Goal: Information Seeking & Learning: Learn about a topic

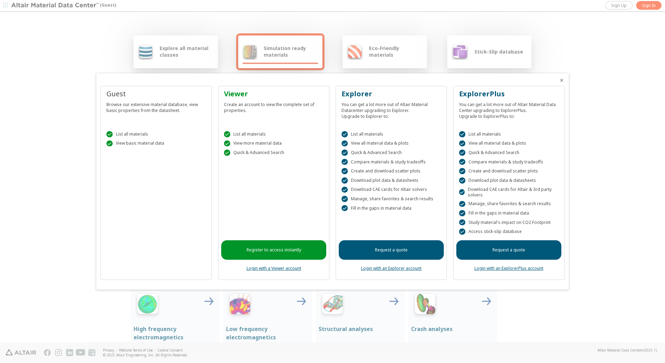
click at [174, 58] on div at bounding box center [332, 181] width 665 height 363
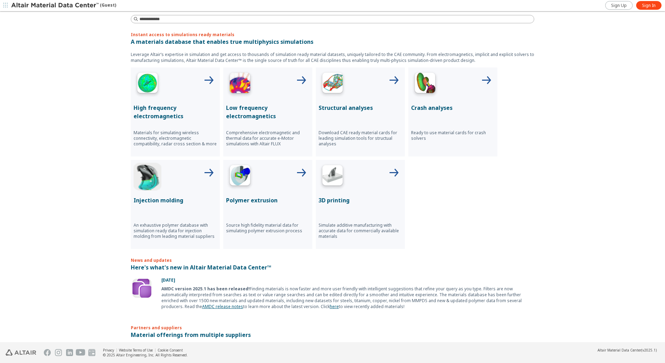
scroll to position [209, 0]
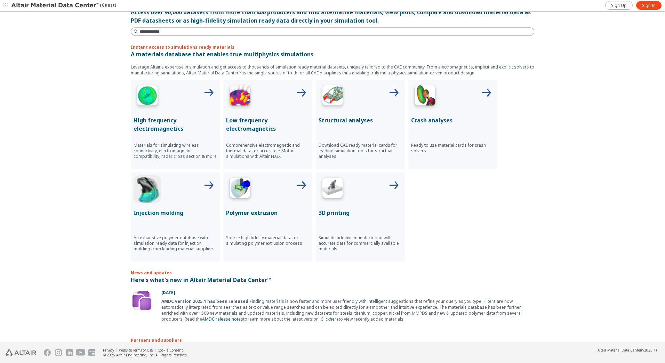
click at [354, 118] on p "Structural analyses" at bounding box center [361, 120] width 84 height 8
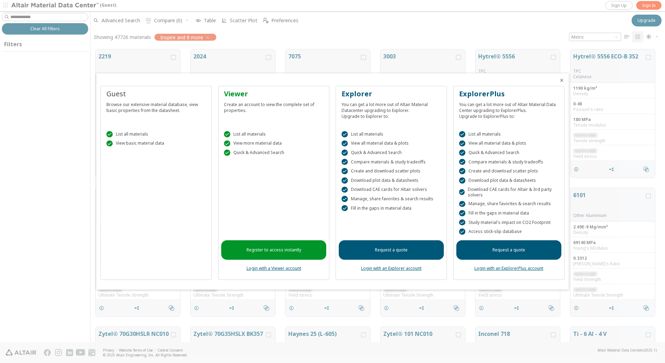
scroll to position [6, 6]
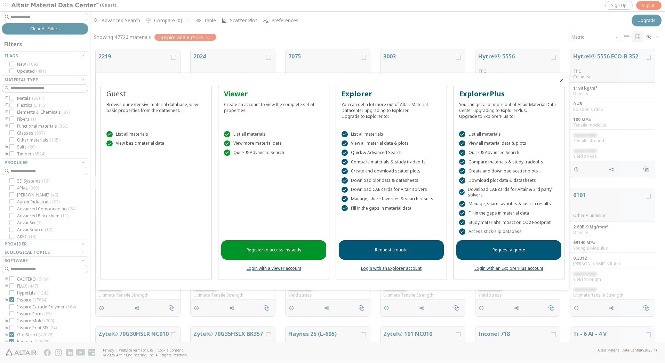
click at [287, 252] on link "Register to access instantly" at bounding box center [273, 249] width 105 height 19
click at [561, 79] on icon "Close" at bounding box center [562, 81] width 6 height 6
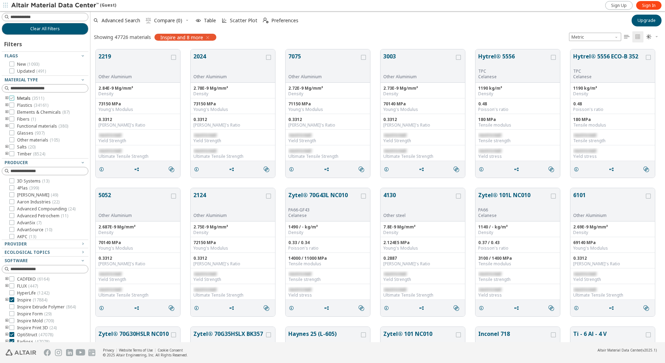
click at [22, 99] on span "Metals ( 3511 )" at bounding box center [30, 99] width 27 height 6
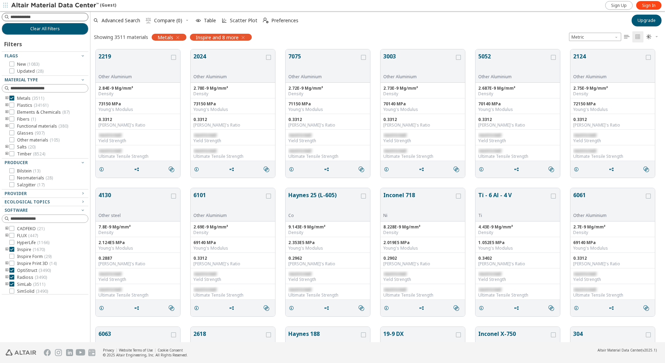
click at [24, 16] on input at bounding box center [49, 17] width 78 height 7
type input "*****"
click at [39, 32] on button "Clear All Filters" at bounding box center [45, 29] width 87 height 12
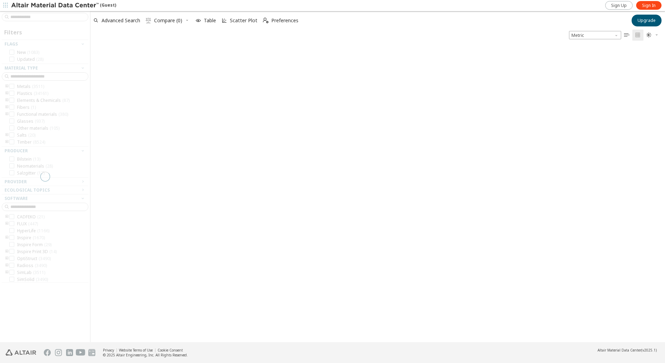
scroll to position [297, 570]
click at [28, 18] on div at bounding box center [45, 176] width 90 height 331
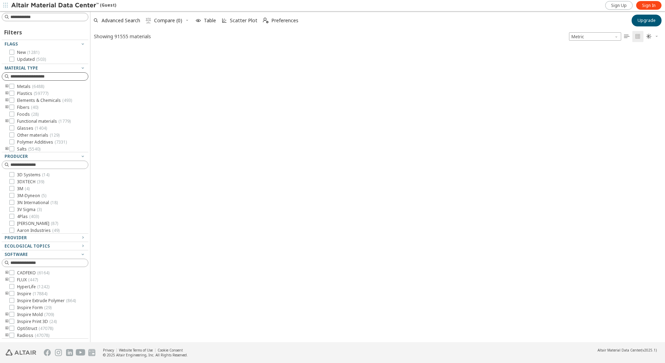
scroll to position [294, 570]
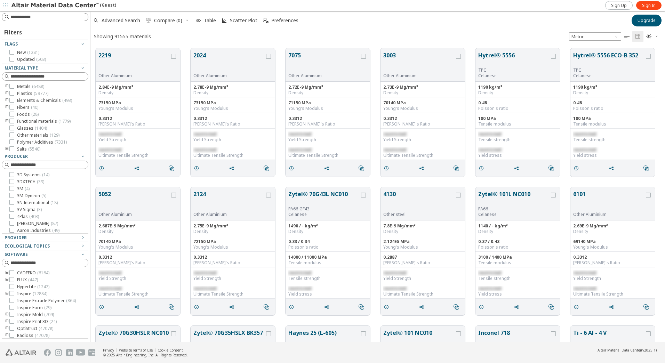
click at [25, 15] on input at bounding box center [49, 17] width 78 height 7
type input "*****"
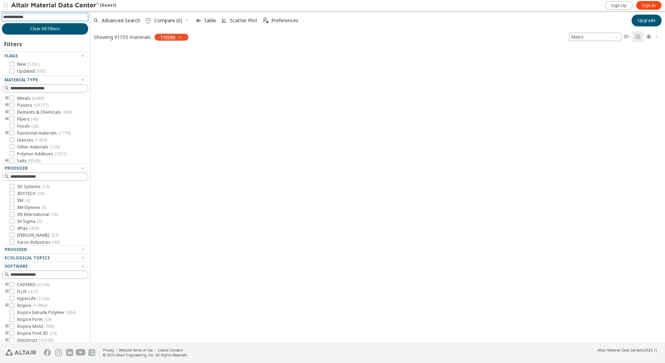
scroll to position [293, 570]
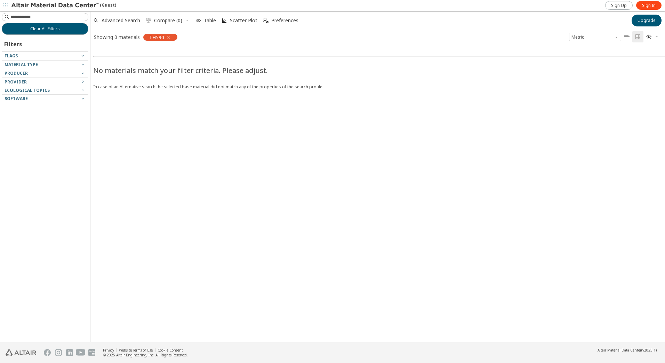
click at [171, 37] on icon "button" at bounding box center [169, 38] width 6 height 6
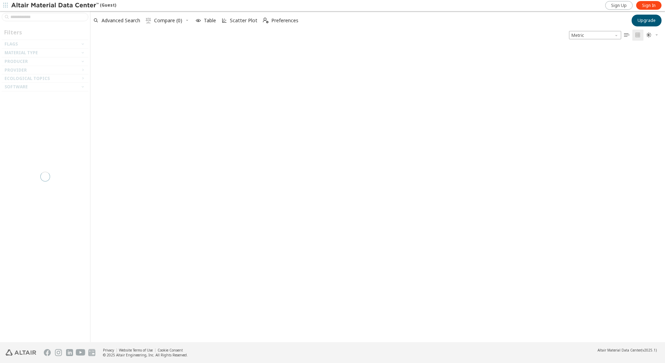
click at [46, 19] on div at bounding box center [45, 176] width 90 height 331
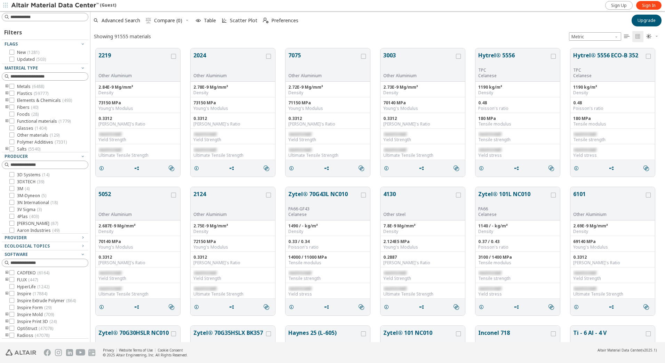
scroll to position [294, 570]
click at [26, 85] on span "Metals ( 6488 )" at bounding box center [30, 87] width 27 height 6
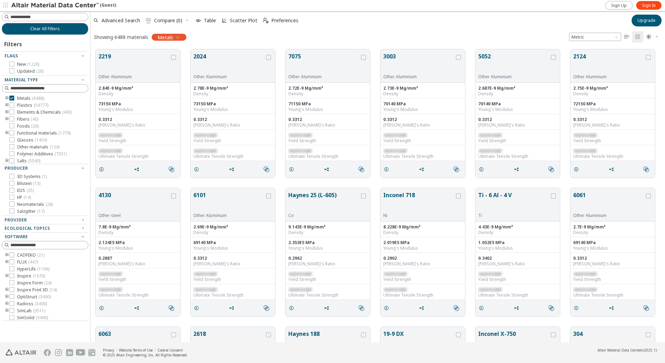
click at [7, 98] on icon "toogle group" at bounding box center [7, 99] width 5 height 6
click at [12, 98] on icon at bounding box center [11, 98] width 5 height 5
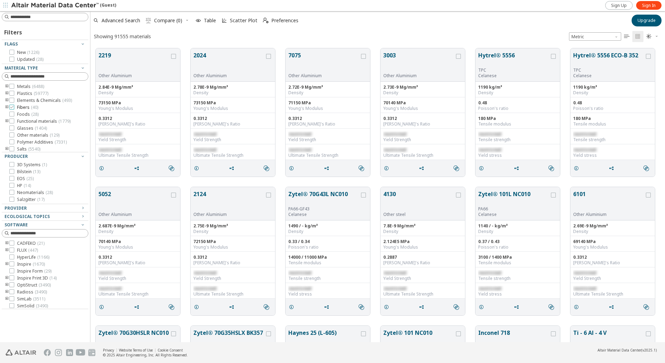
scroll to position [294, 570]
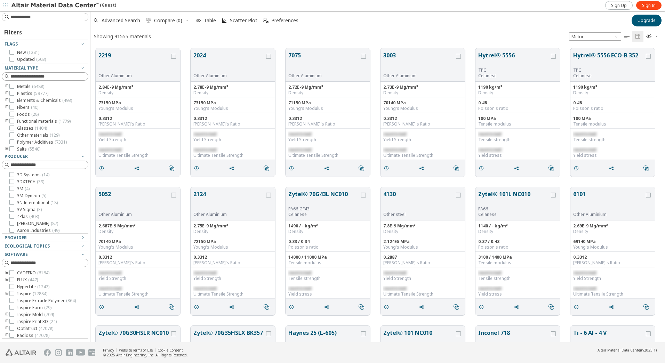
click at [5, 122] on icon "toogle group" at bounding box center [7, 122] width 5 height 6
click at [26, 16] on input at bounding box center [45, 17] width 85 height 8
type input "*****"
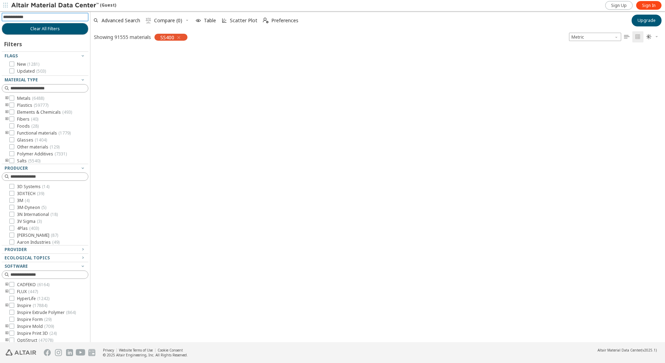
scroll to position [293, 570]
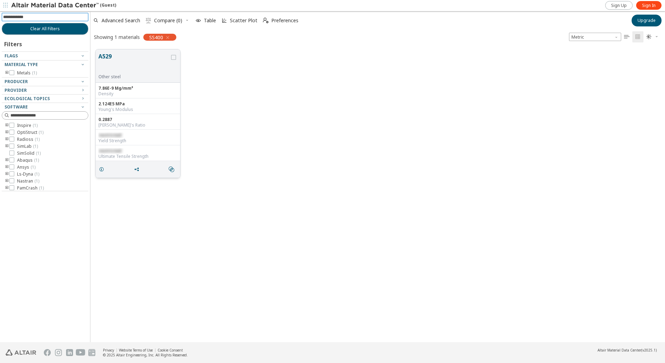
click at [104, 56] on button "A529" at bounding box center [133, 63] width 71 height 22
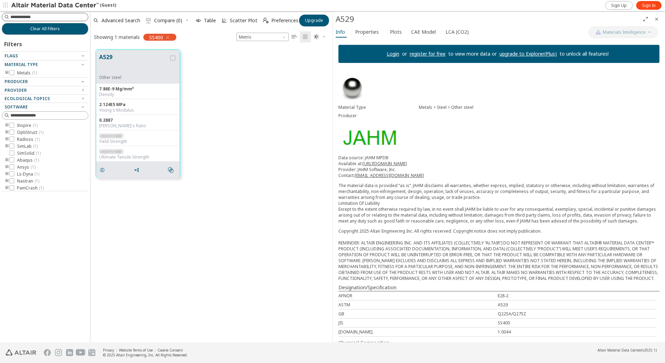
click at [26, 16] on input at bounding box center [49, 17] width 78 height 7
type input "**"
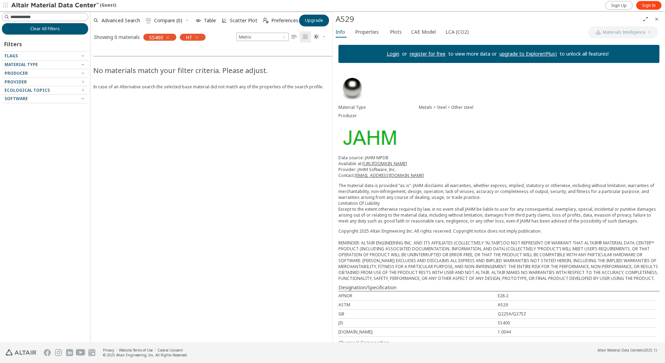
click at [168, 37] on icon "button" at bounding box center [168, 38] width 6 height 6
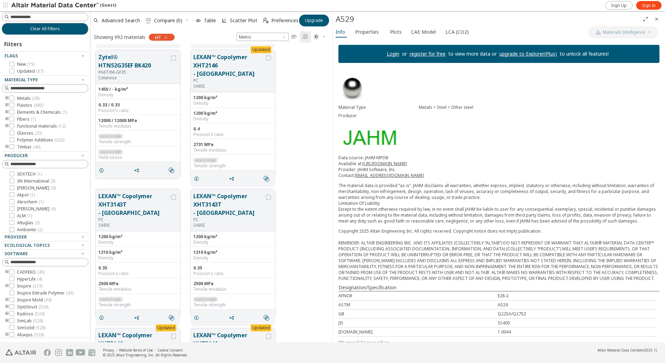
scroll to position [3759, 0]
click at [655, 18] on icon "Close" at bounding box center [657, 19] width 6 height 6
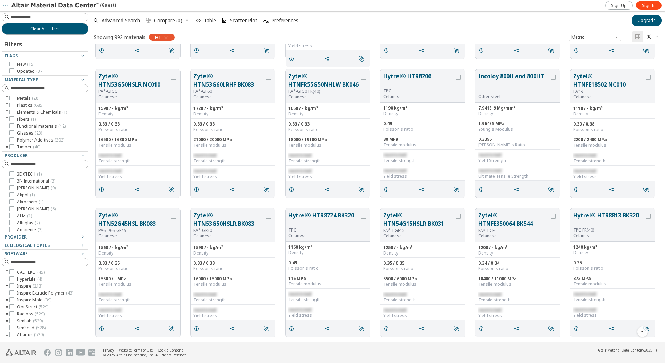
scroll to position [1790, 0]
click at [18, 100] on span "Metals ( 28 )" at bounding box center [28, 99] width 22 height 6
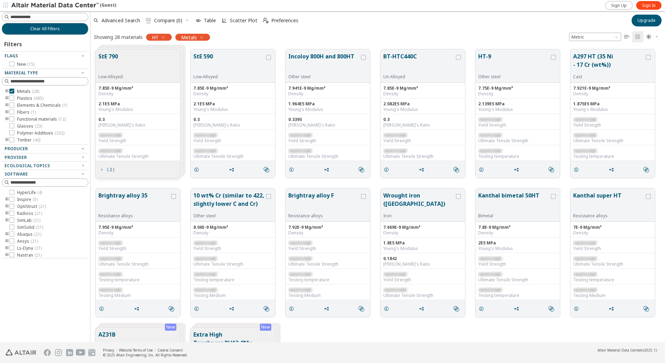
click at [163, 38] on icon "button" at bounding box center [163, 38] width 6 height 6
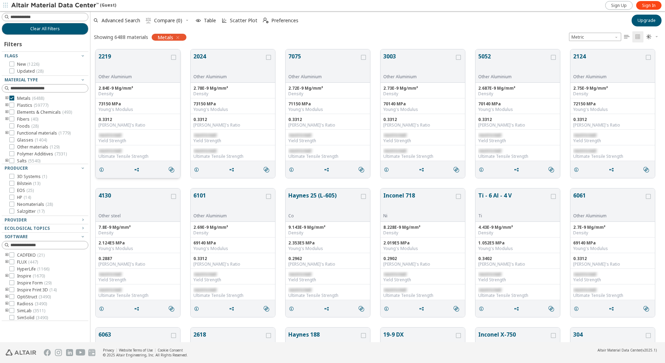
click at [107, 56] on button "2219" at bounding box center [133, 63] width 71 height 22
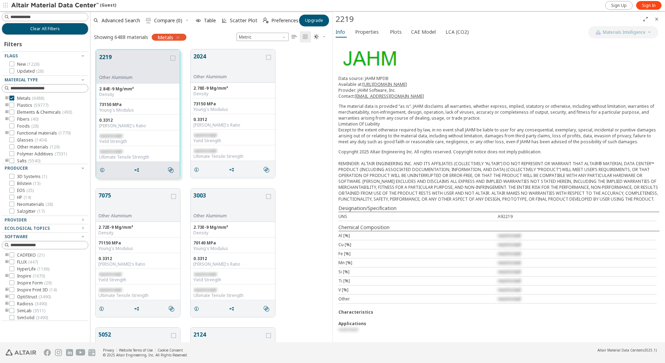
scroll to position [85, 0]
click at [201, 56] on button "2024" at bounding box center [229, 63] width 71 height 22
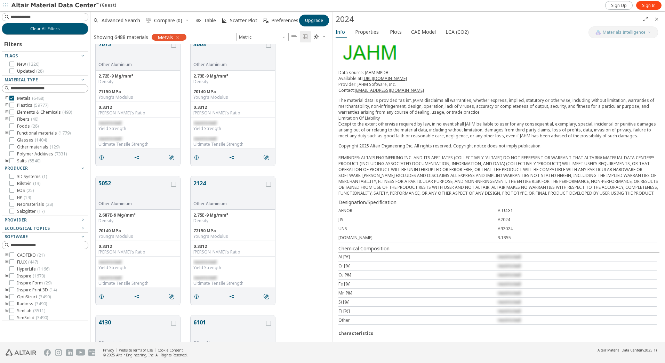
scroll to position [278, 0]
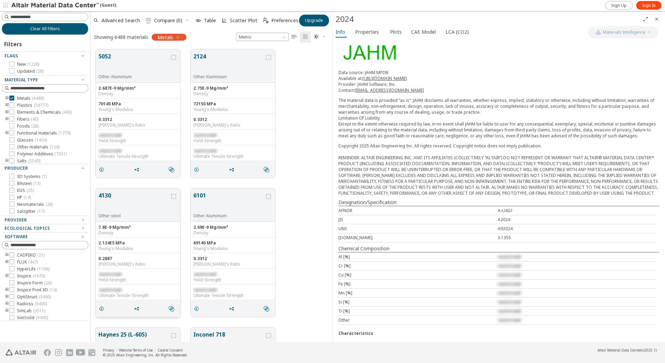
click at [106, 194] on button "4130" at bounding box center [133, 202] width 71 height 22
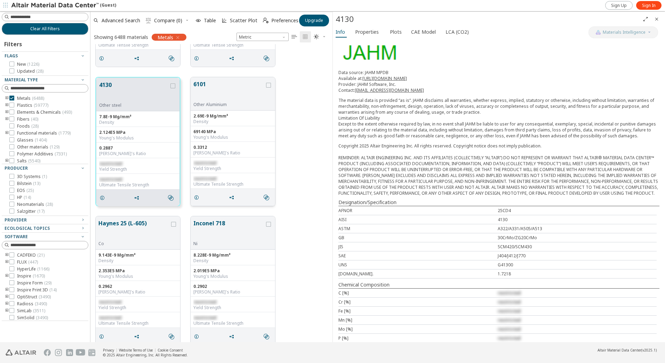
scroll to position [452, 0]
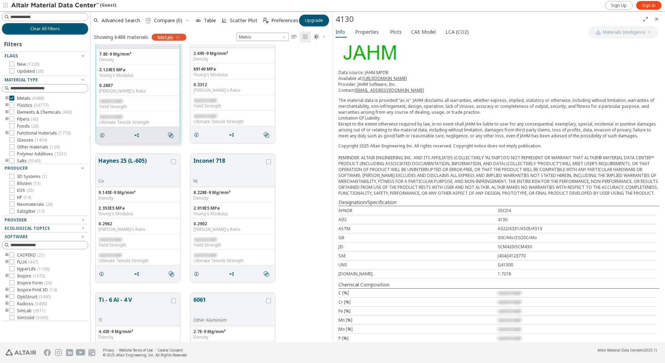
click at [7, 98] on icon "toogle group" at bounding box center [7, 99] width 5 height 6
click at [31, 123] on span "Other Metal ( 20 )" at bounding box center [43, 122] width 32 height 6
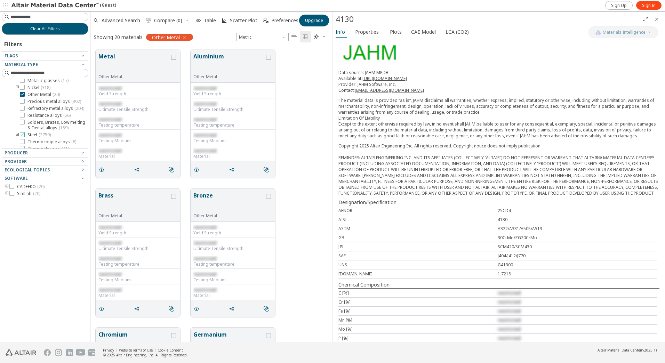
scroll to position [70, 0]
click at [21, 106] on icon at bounding box center [22, 106] width 5 height 5
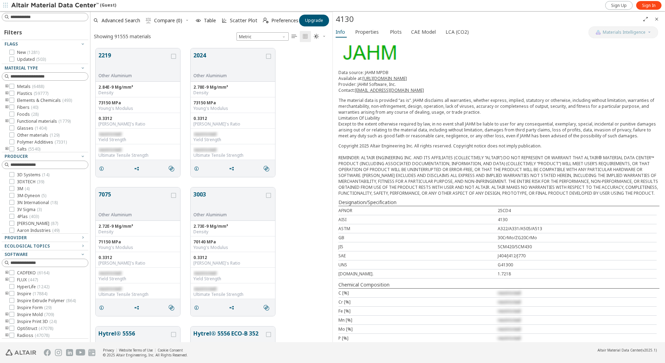
click at [6, 86] on icon "toogle group" at bounding box center [7, 87] width 5 height 6
click at [17, 119] on icon "toogle group" at bounding box center [17, 116] width 5 height 6
click at [33, 100] on icon at bounding box center [32, 97] width 5 height 5
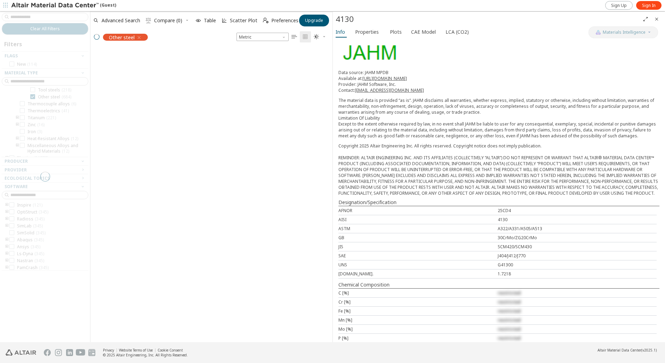
scroll to position [244, 0]
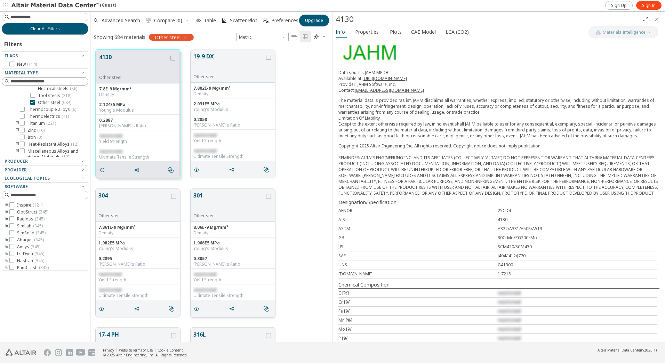
click at [201, 196] on button "301" at bounding box center [229, 202] width 71 height 22
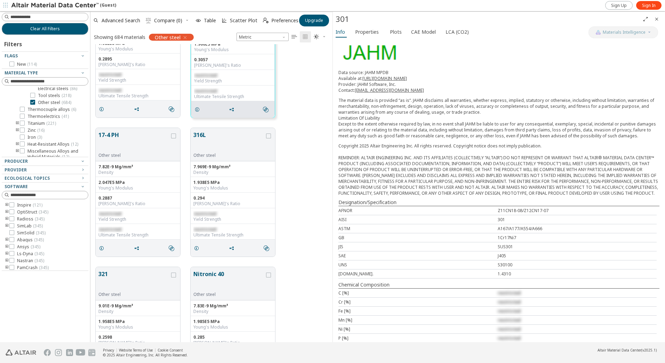
scroll to position [209, 0]
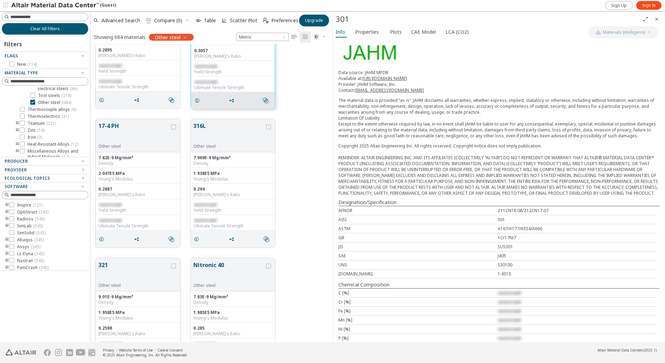
click at [102, 264] on button "321" at bounding box center [133, 272] width 71 height 22
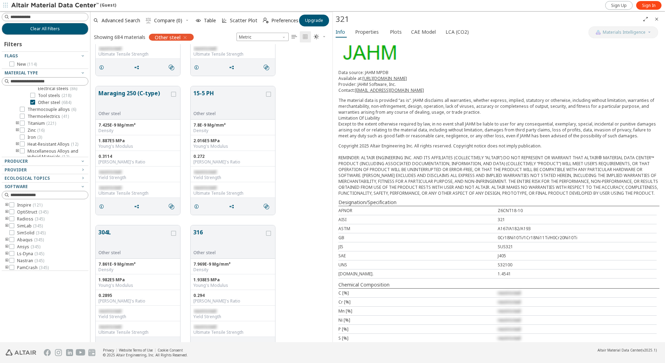
scroll to position [940, 0]
click at [108, 232] on button "304L" at bounding box center [133, 237] width 71 height 22
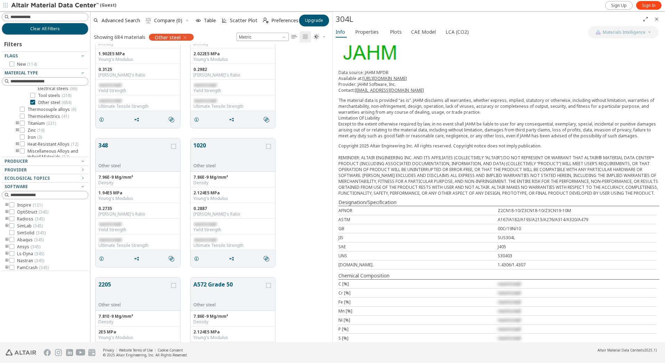
scroll to position [1790, 0]
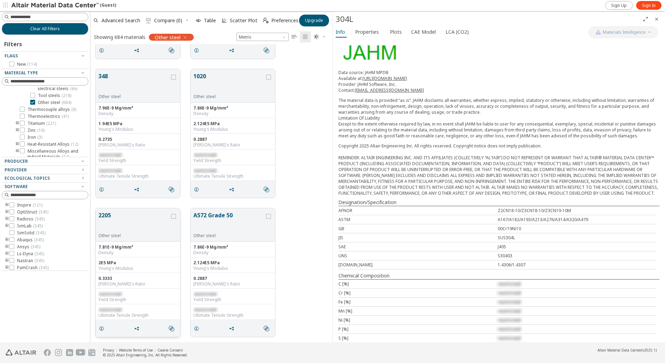
click at [108, 216] on button "2205" at bounding box center [133, 222] width 71 height 22
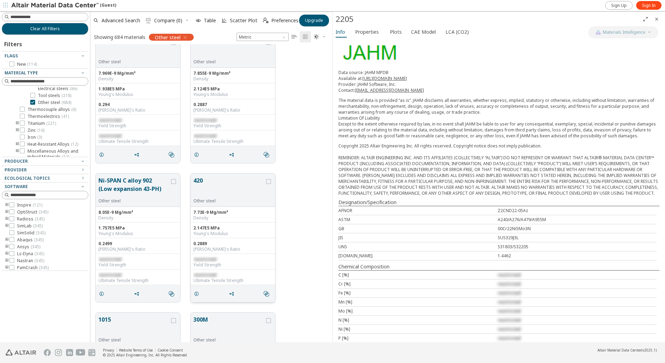
click at [202, 182] on button "420" at bounding box center [229, 187] width 71 height 22
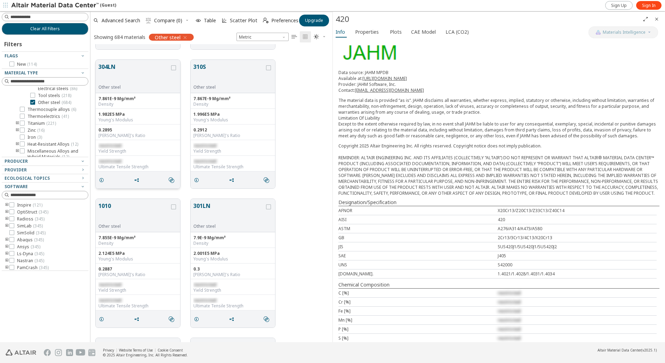
scroll to position [4261, 0]
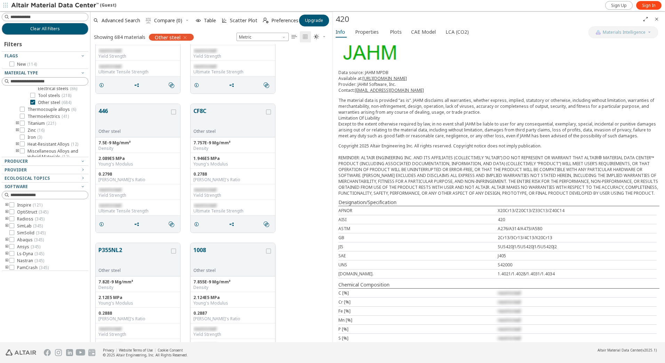
click at [202, 248] on button "1008" at bounding box center [229, 257] width 71 height 22
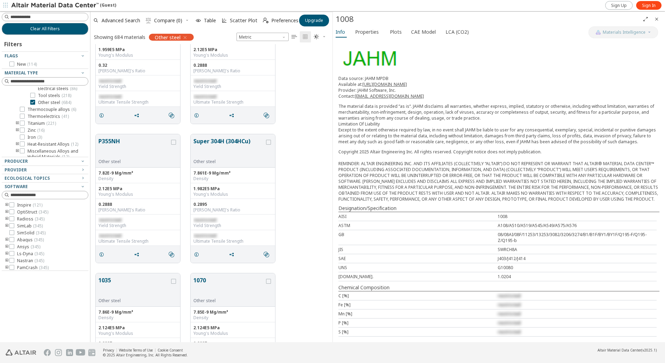
scroll to position [5966, 0]
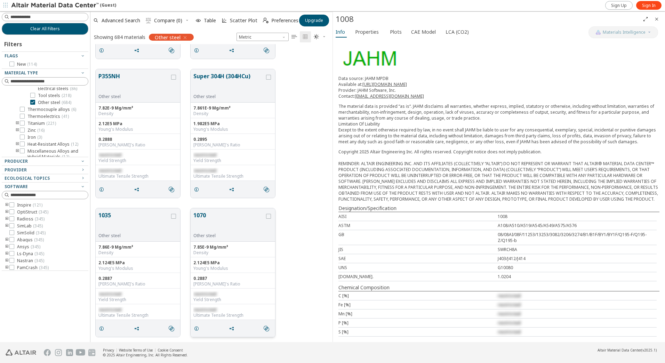
click at [199, 213] on button "1070" at bounding box center [229, 222] width 71 height 22
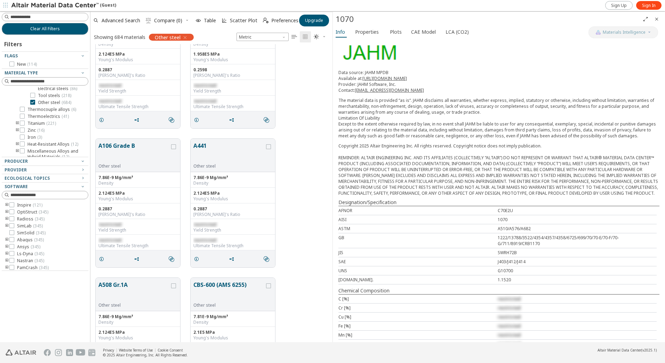
scroll to position [8054, 0]
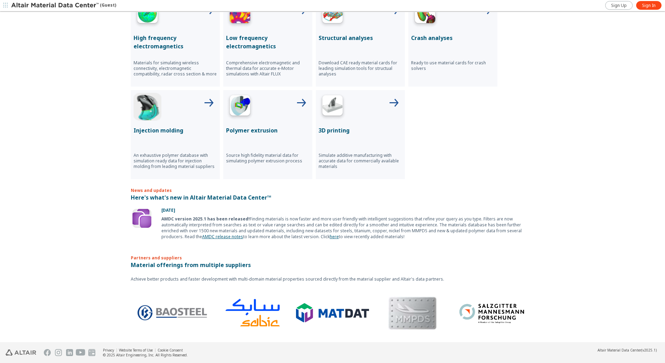
scroll to position [256, 0]
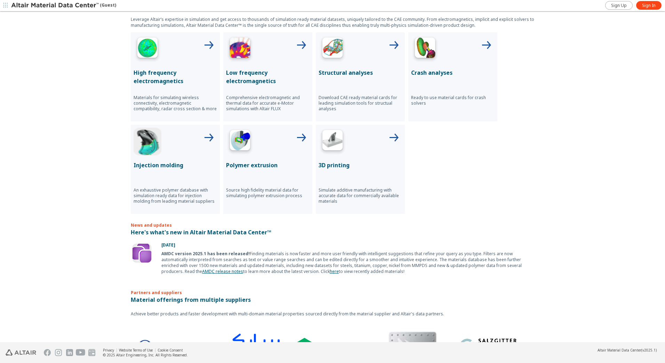
click at [432, 75] on p "Crash analyses" at bounding box center [453, 73] width 84 height 8
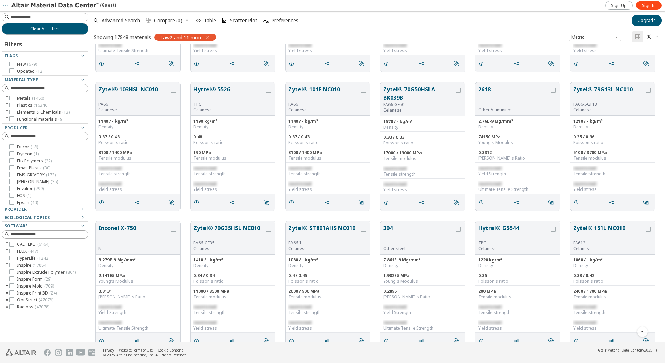
scroll to position [592, 0]
click at [48, 211] on div "Provider" at bounding box center [43, 210] width 76 height 6
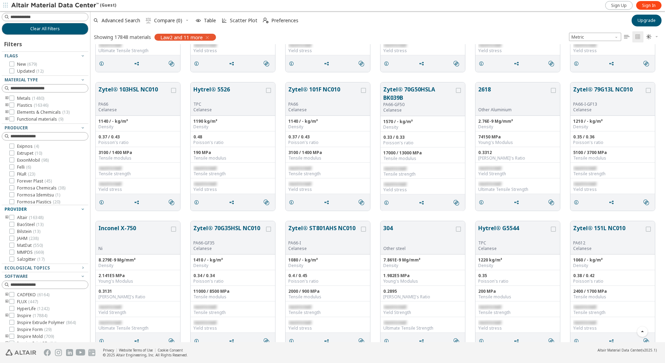
click at [48, 211] on div "Provider" at bounding box center [43, 210] width 76 height 6
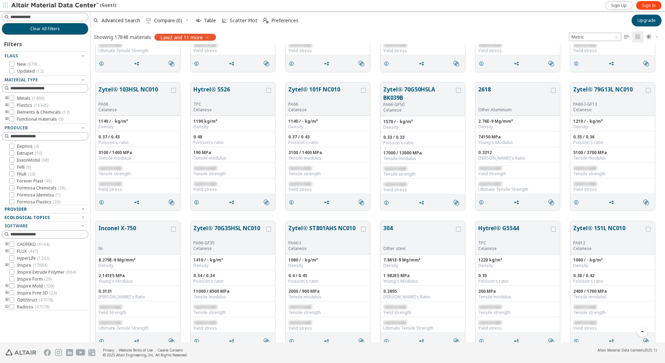
click at [44, 217] on span "Ecological Topics" at bounding box center [27, 218] width 45 height 6
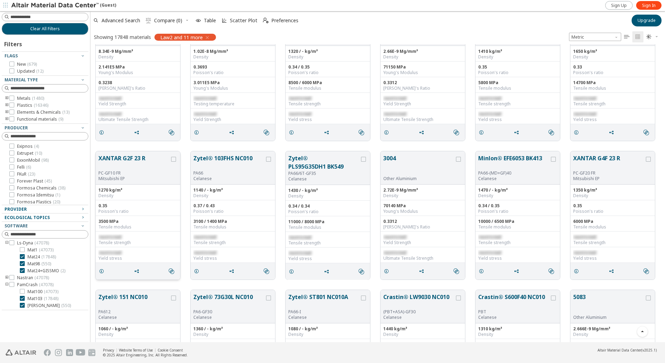
scroll to position [1845, 0]
